Goal: Task Accomplishment & Management: Use online tool/utility

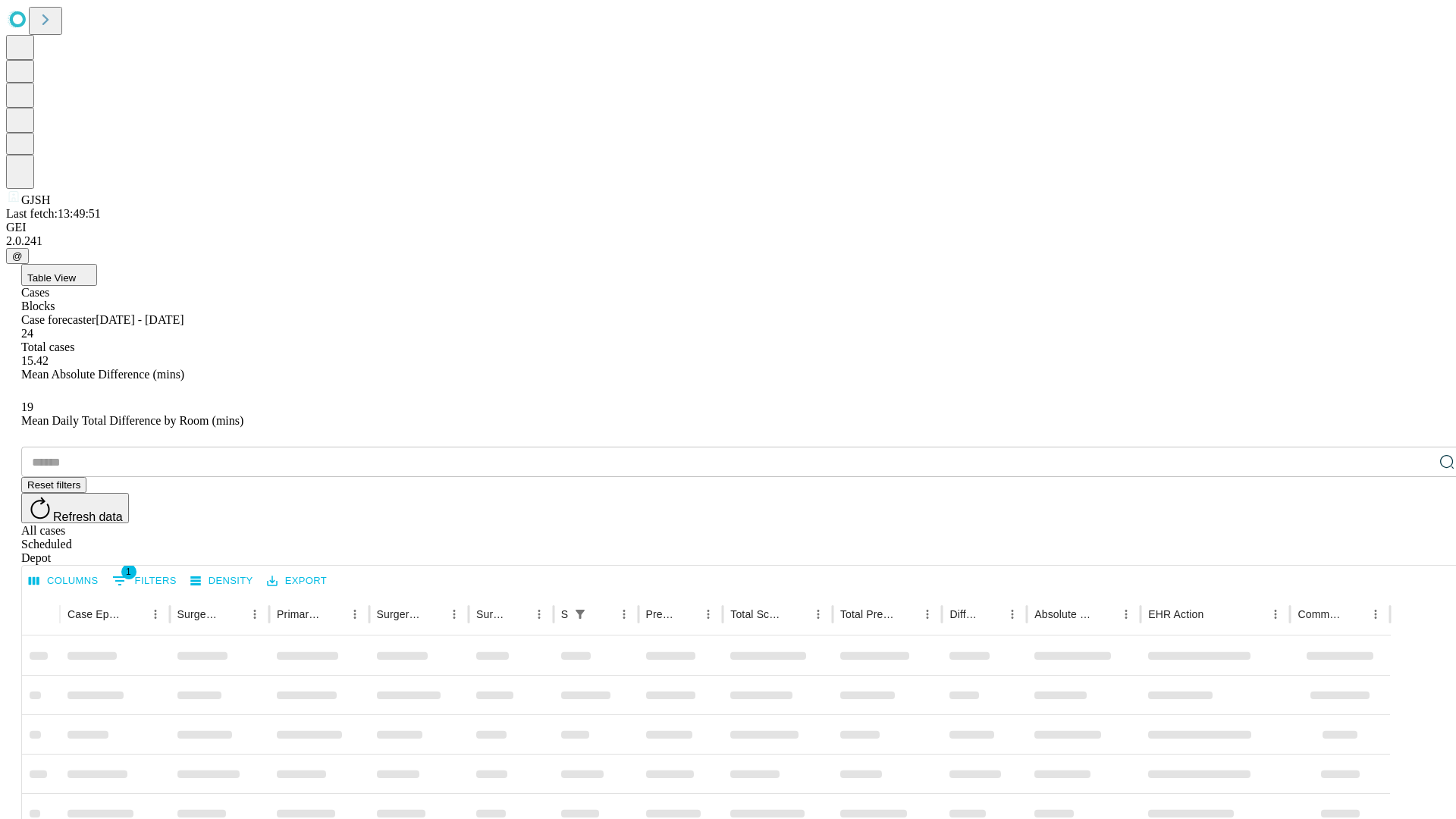
click at [1416, 551] on div "Depot" at bounding box center [742, 558] width 1443 height 14
